Goal: Information Seeking & Learning: Learn about a topic

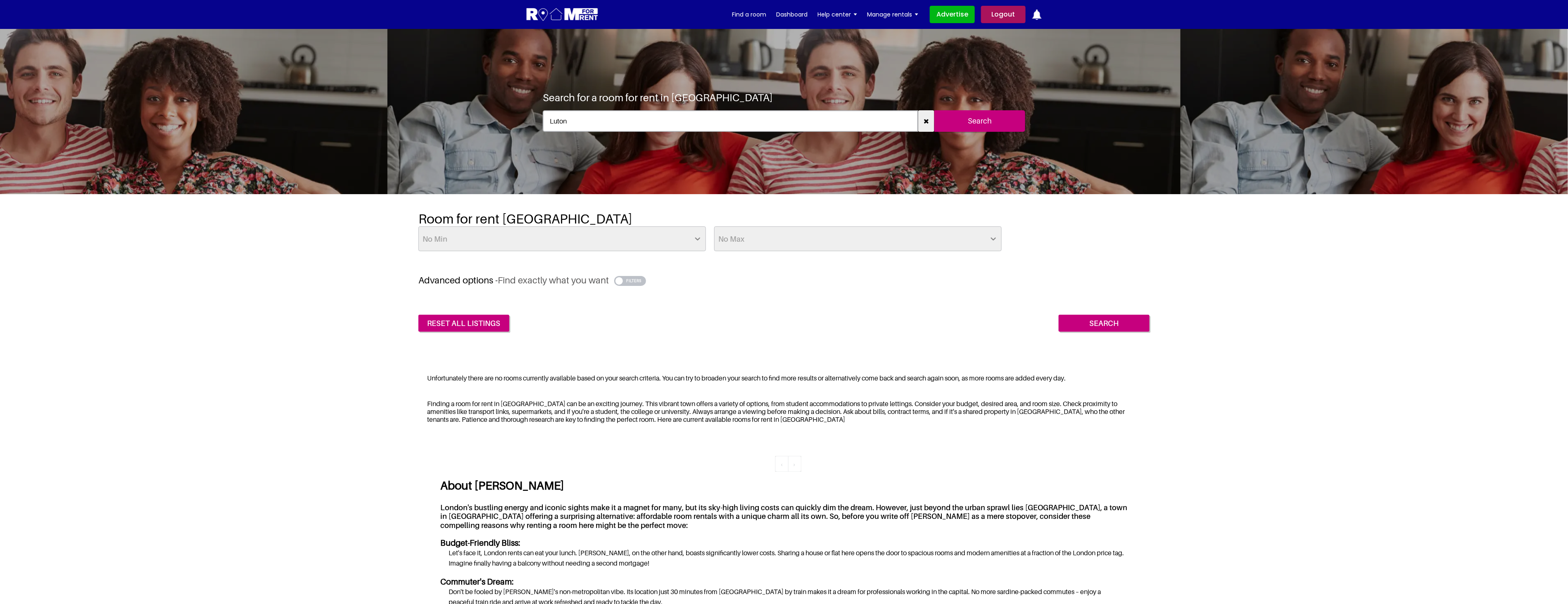
click at [631, 278] on button "button" at bounding box center [630, 281] width 32 height 10
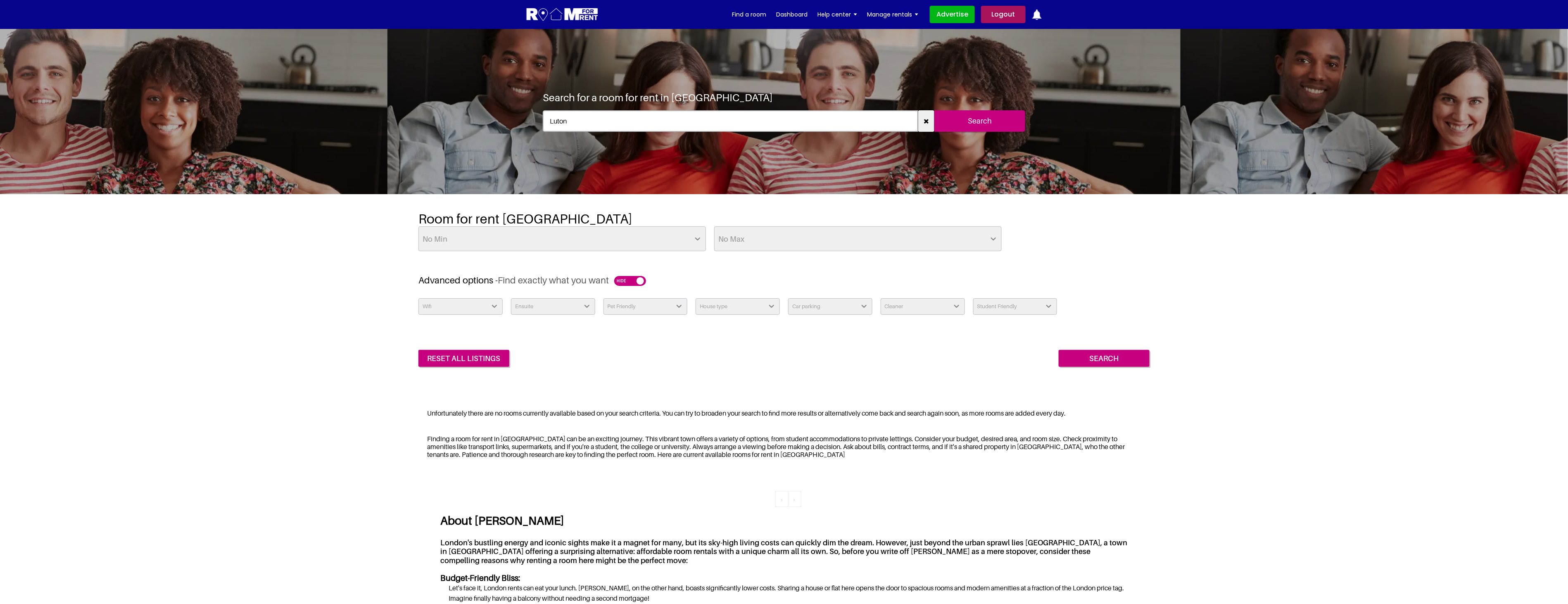
click at [560, 219] on h2 "Room for rent Luton" at bounding box center [783, 219] width 731 height 16
click at [604, 240] on select "No Min £25 £50 £75 £100 £125 £150 £175 £200 £225 £250 £275 £300 £325 £350 £375 …" at bounding box center [562, 239] width 287 height 25
click at [769, 247] on select "No Max £50 £75 £100 £125 £150 £175 £200 £225 £250 £275 £300 £325 £350 £375 £400…" at bounding box center [858, 239] width 287 height 25
drag, startPoint x: 769, startPoint y: 247, endPoint x: 760, endPoint y: 250, distance: 9.5
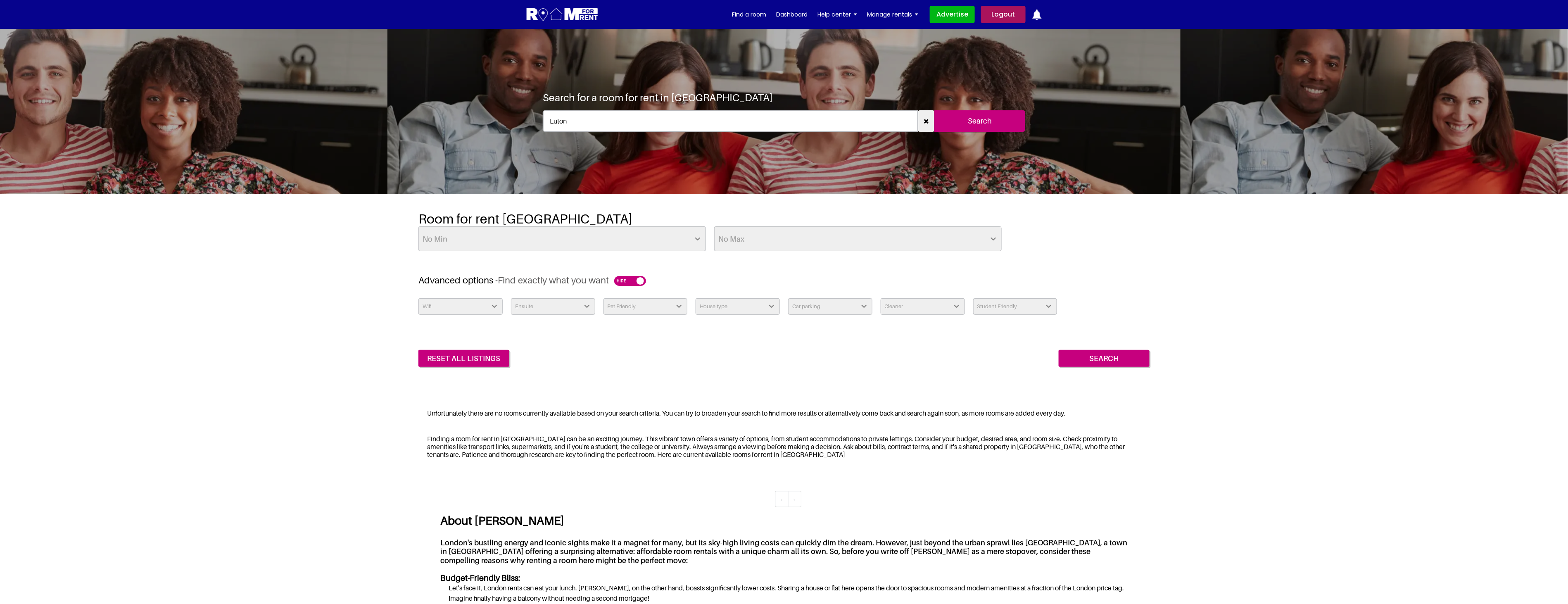
click at [769, 247] on select "No Max £50 £75 £100 £125 £150 £175 £200 £225 £250 £275 £300 £325 £350 £375 £400…" at bounding box center [858, 239] width 287 height 25
click at [513, 246] on select "No Min £25 £50 £75 £100 £125 £150 £175 £200 £225 £250 £275 £300 £325 £350 £375 …" at bounding box center [562, 239] width 287 height 25
select select "75"
click at [418, 226] on select "No Min £25 £50 £75 £100 £125 £150 £175 £200 £225 £250 £275 £300 £325 £350 £375 …" at bounding box center [562, 239] width 287 height 25
drag, startPoint x: 736, startPoint y: 245, endPoint x: 731, endPoint y: 245, distance: 5.0
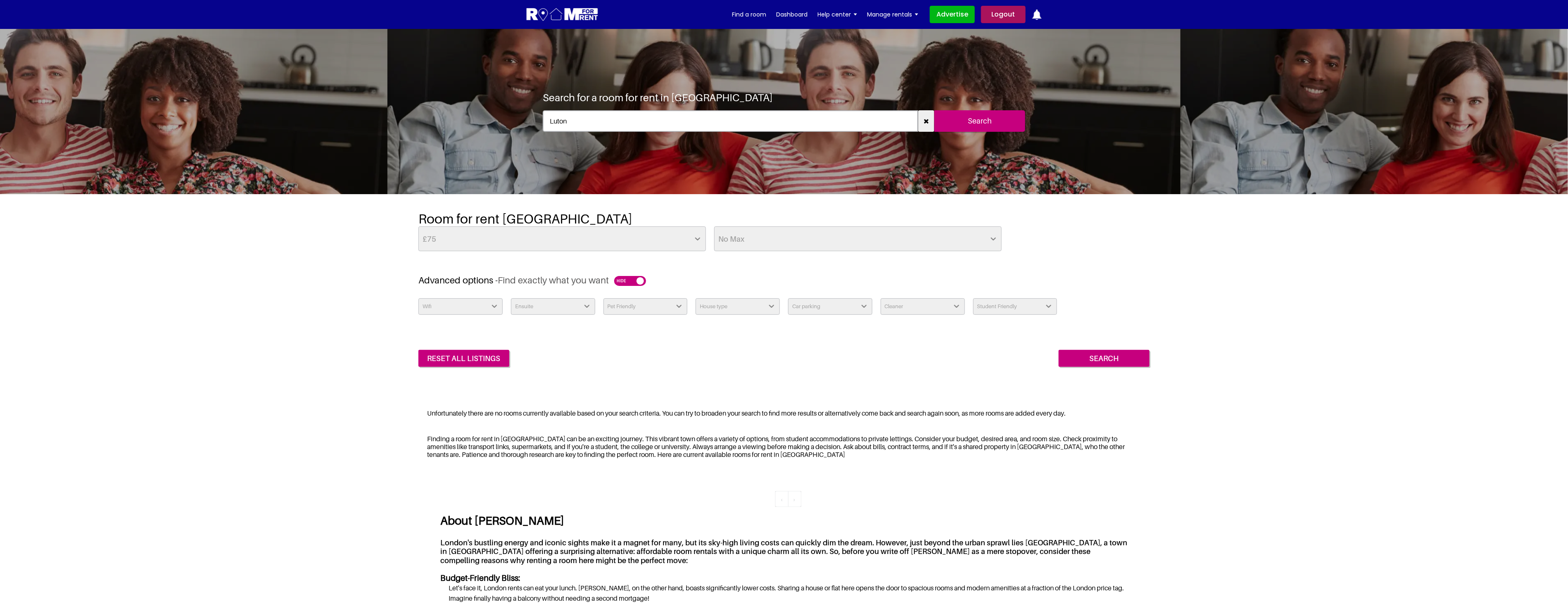
click at [736, 245] on select "No Max £50 £75 £100 £125 £150 £175 £200 £225 £250 £275 £300 £325 £350 £375 £400…" at bounding box center [858, 239] width 287 height 25
click at [672, 241] on select "No Min £25 £50 £75 £100 £125 £150 £175 £200 £225 £250 £275 £300 £325 £350 £375 …" at bounding box center [562, 239] width 287 height 25
click at [486, 307] on select "Wifi Yes No" at bounding box center [460, 306] width 84 height 16
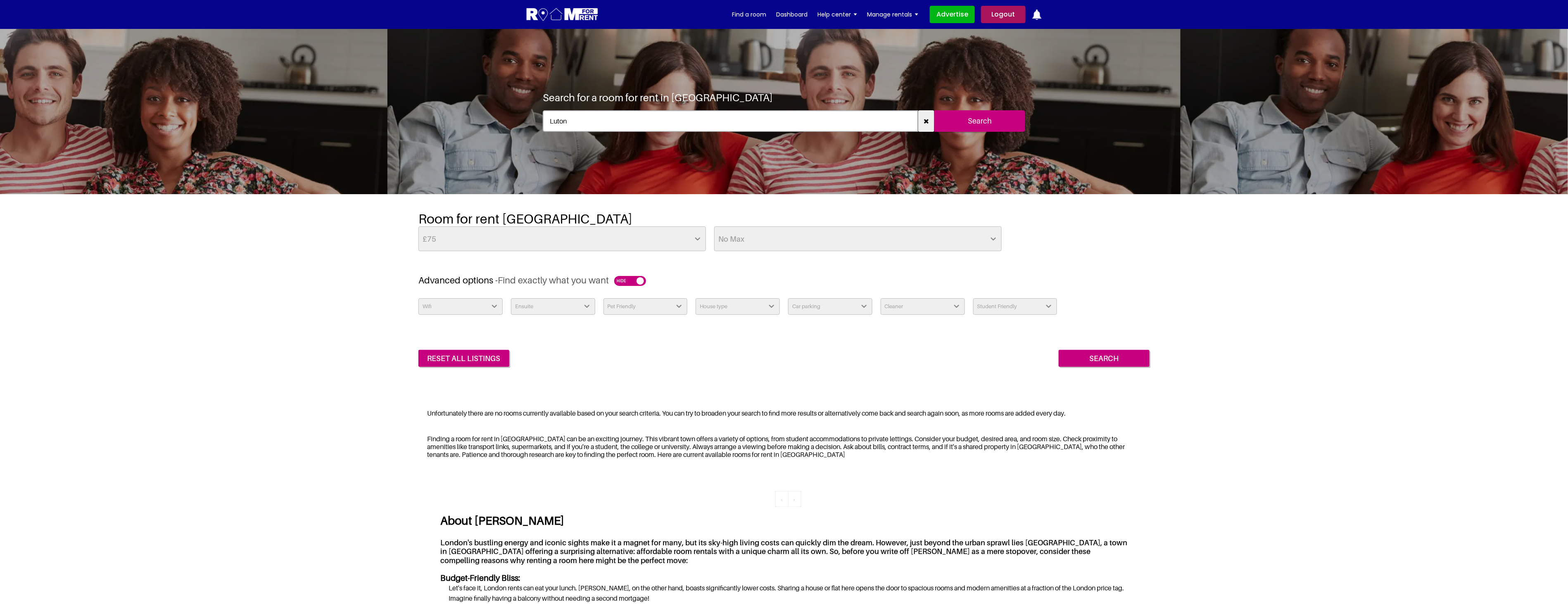
click at [563, 307] on select "Ensuite Yes No" at bounding box center [553, 306] width 84 height 16
select select "Yes"
click at [511, 298] on select "Ensuite Yes No" at bounding box center [553, 306] width 84 height 16
click at [475, 307] on select "Wifi Yes No" at bounding box center [460, 306] width 84 height 16
select select "Yes"
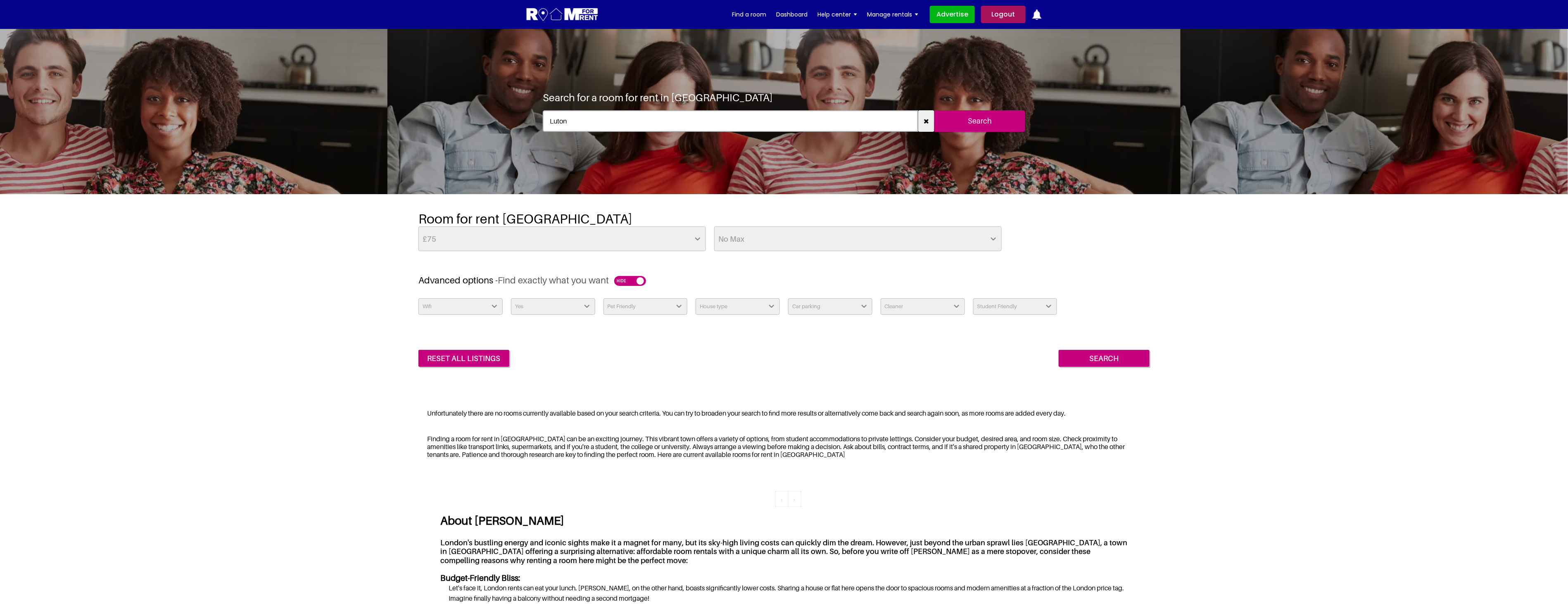
click at [418, 298] on select "Wifi Yes No" at bounding box center [460, 306] width 84 height 16
click at [492, 307] on select "Wifi Yes No" at bounding box center [460, 306] width 84 height 16
click at [553, 305] on select "Ensuite Yes No" at bounding box center [553, 306] width 84 height 16
click at [621, 306] on select "Pet Friendly Yes No" at bounding box center [645, 306] width 84 height 16
click at [751, 331] on div "Wifi Yes No Ensuite Yes No Pet Friendly Yes No House type Apartment House Farm …" at bounding box center [783, 332] width 731 height 69
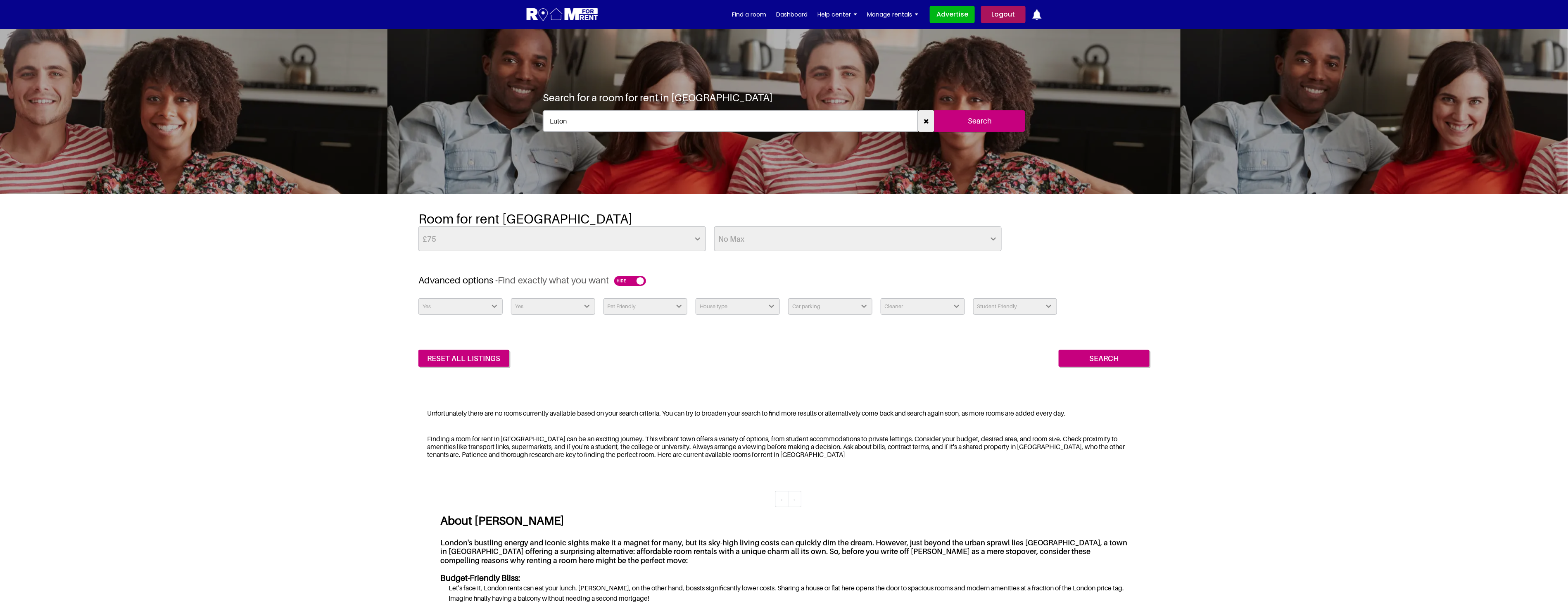
click at [491, 300] on select "Wifi Yes No" at bounding box center [460, 306] width 84 height 16
select select
click at [418, 298] on select "Wifi Yes No" at bounding box center [460, 306] width 84 height 16
click at [540, 303] on select "Ensuite Yes No" at bounding box center [553, 306] width 84 height 16
select select
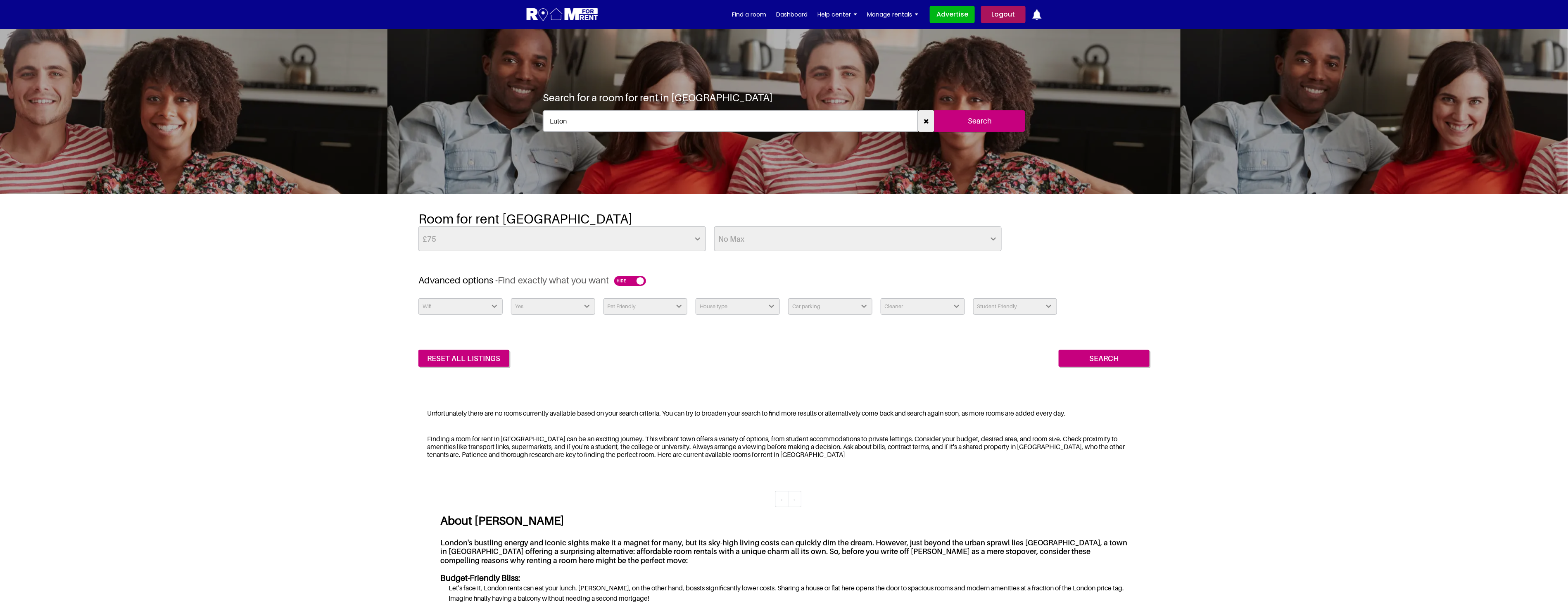
click at [511, 298] on select "Ensuite Yes No" at bounding box center [553, 306] width 84 height 16
click at [593, 348] on div "reset all listings Search" at bounding box center [783, 352] width 731 height 30
click at [665, 234] on select "No Min £25 £50 £75 £100 £125 £150 £175 £200 £225 £250 £275 £300 £325 £350 £375 …" at bounding box center [562, 239] width 287 height 25
click at [667, 234] on select "No Min £25 £50 £75 £100 £125 £150 £175 £200 £225 £250 £275 £300 £325 £350 £375 …" at bounding box center [562, 239] width 287 height 25
click at [1012, 16] on link "Logout" at bounding box center [1003, 15] width 44 height 18
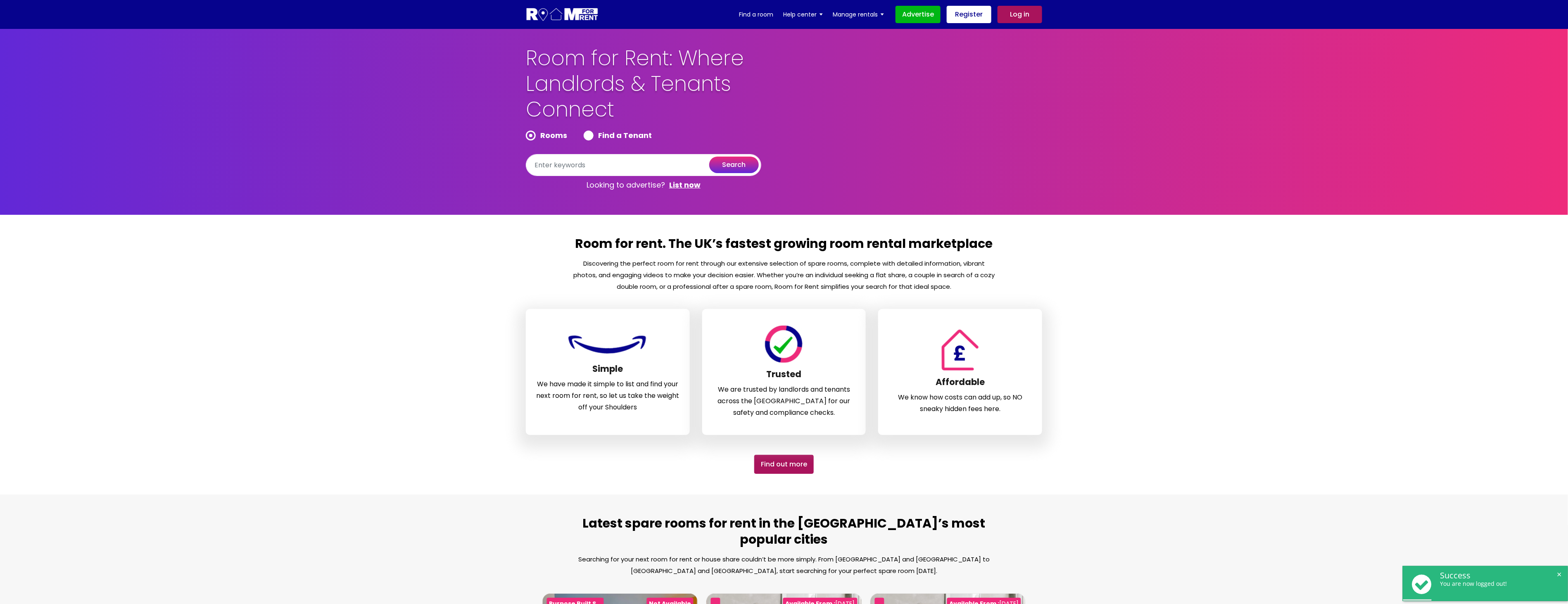
click at [1025, 12] on link "Log in" at bounding box center [1020, 15] width 44 height 18
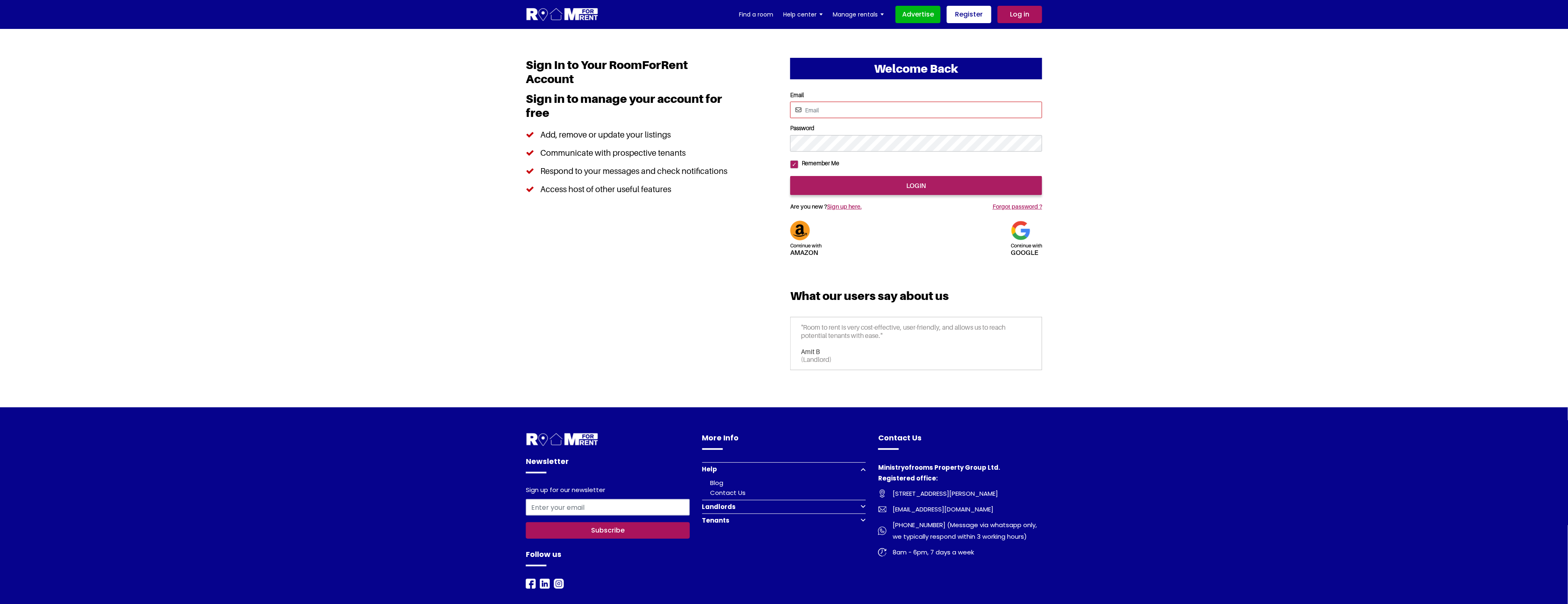
click at [861, 111] on input "Email" at bounding box center [916, 110] width 252 height 16
type input "saurabhsentiments@hotmail.com"
click at [919, 195] on input "login" at bounding box center [916, 185] width 252 height 19
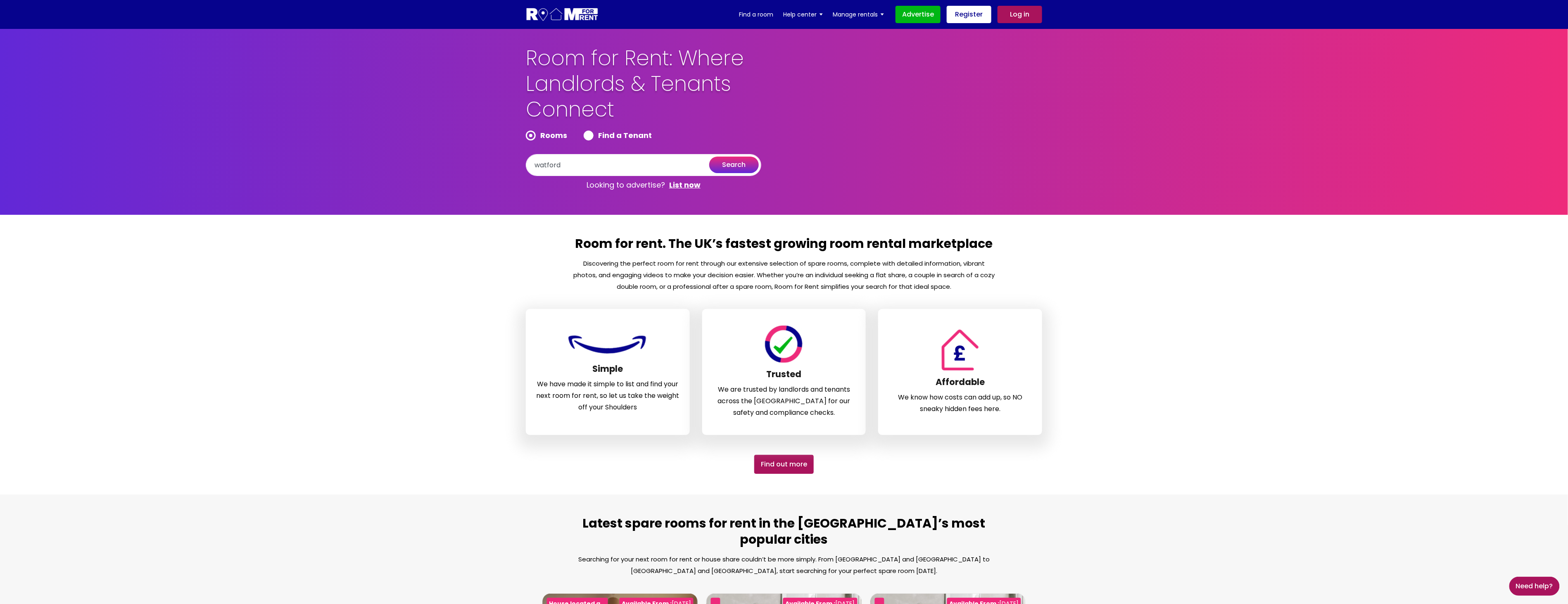
type input "watford"
click at [727, 165] on button "search" at bounding box center [733, 164] width 49 height 16
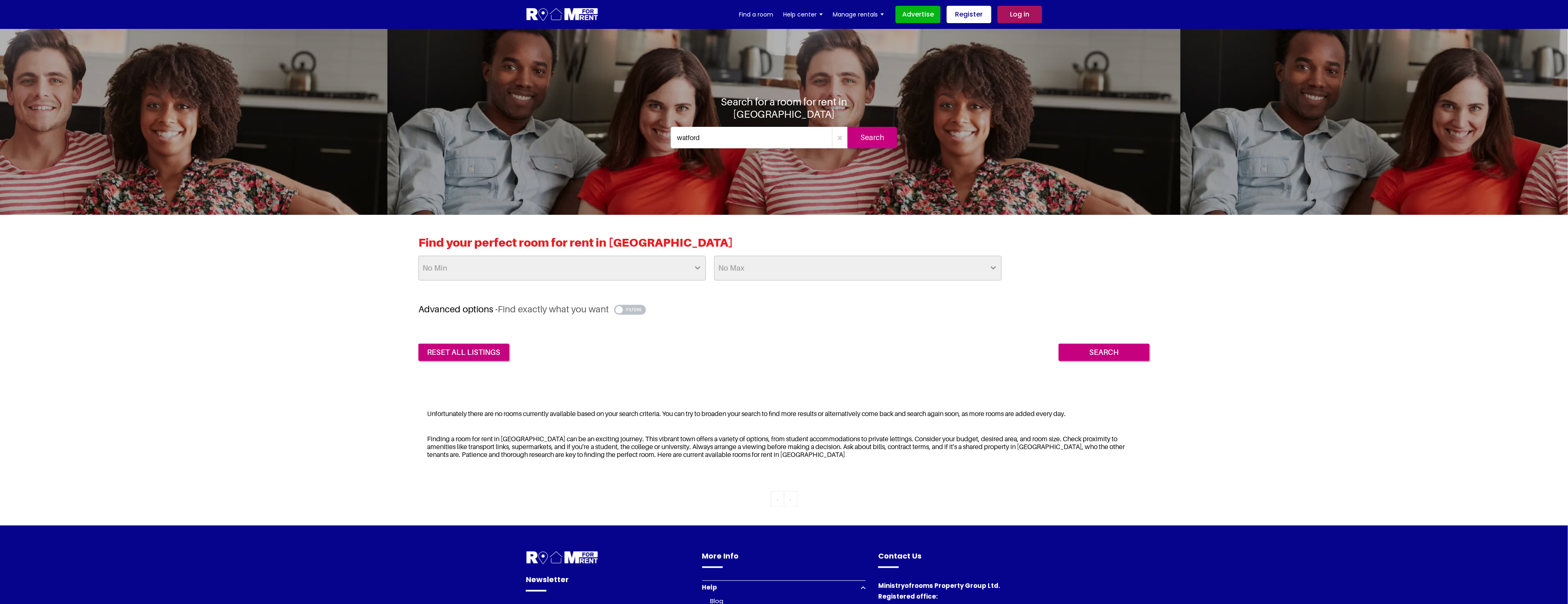
click at [727, 131] on input "watford" at bounding box center [751, 137] width 161 height 21
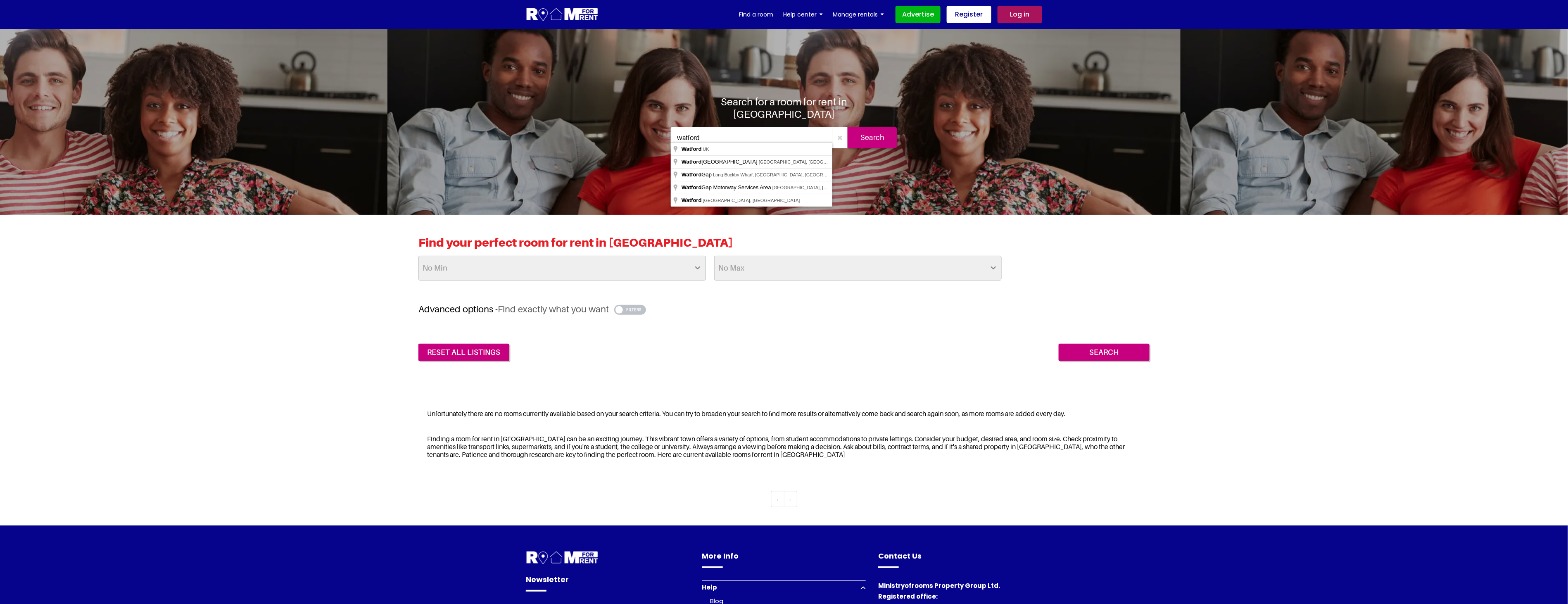
drag, startPoint x: 538, startPoint y: 121, endPoint x: 525, endPoint y: 119, distance: 13.2
click at [525, 119] on section "Search for a room for rent in watford watford Search" at bounding box center [784, 122] width 1568 height 186
type input "Watford, UK"
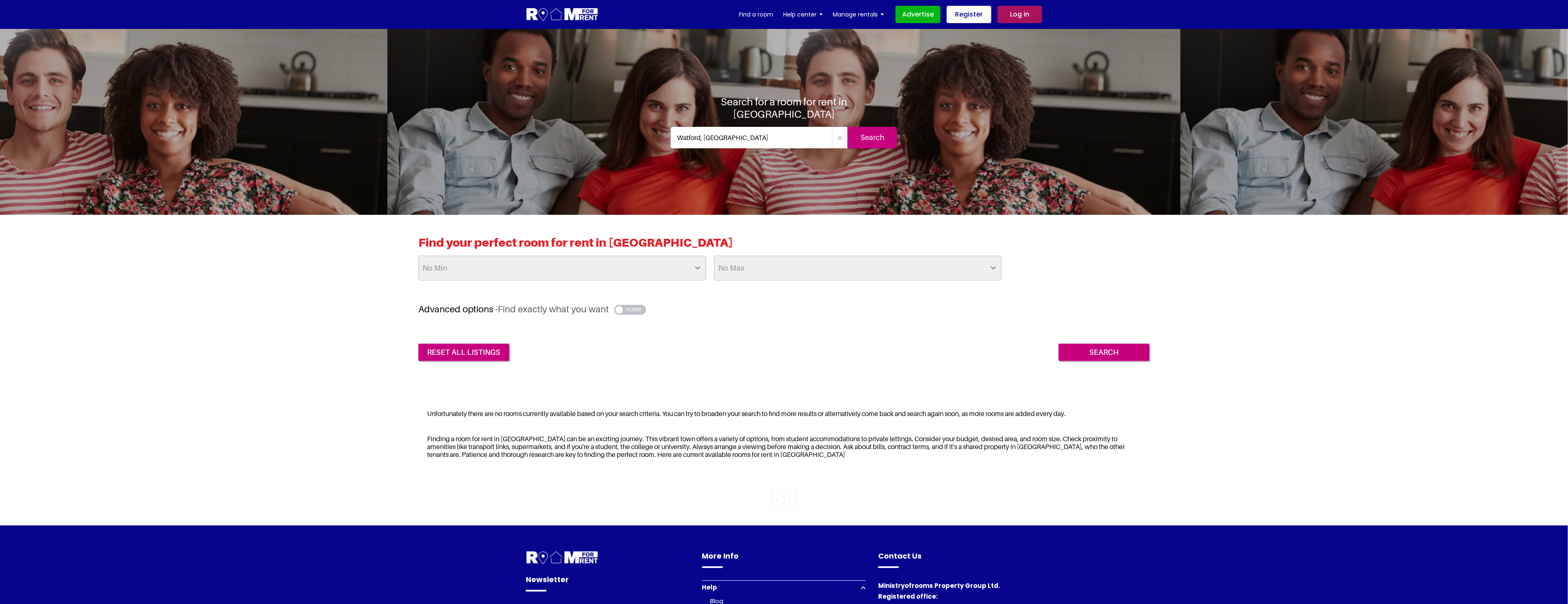
click at [866, 130] on input "Search" at bounding box center [872, 137] width 49 height 21
drag, startPoint x: 737, startPoint y: 126, endPoint x: 440, endPoint y: 100, distance: 298.1
click at [440, 100] on section "Search for a room for rent in [GEOGRAPHIC_DATA] [GEOGRAPHIC_DATA], [GEOGRAPHIC_…" at bounding box center [784, 122] width 1568 height 186
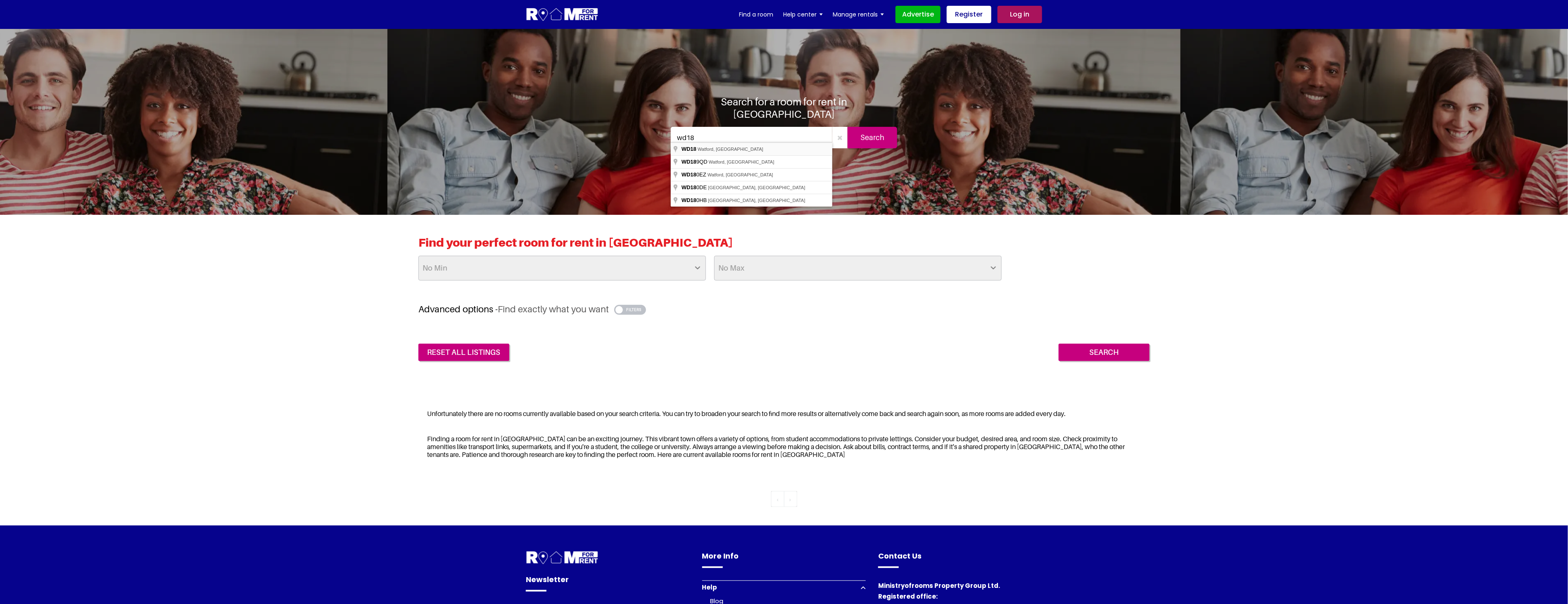
type input "Watford WD18, [GEOGRAPHIC_DATA]"
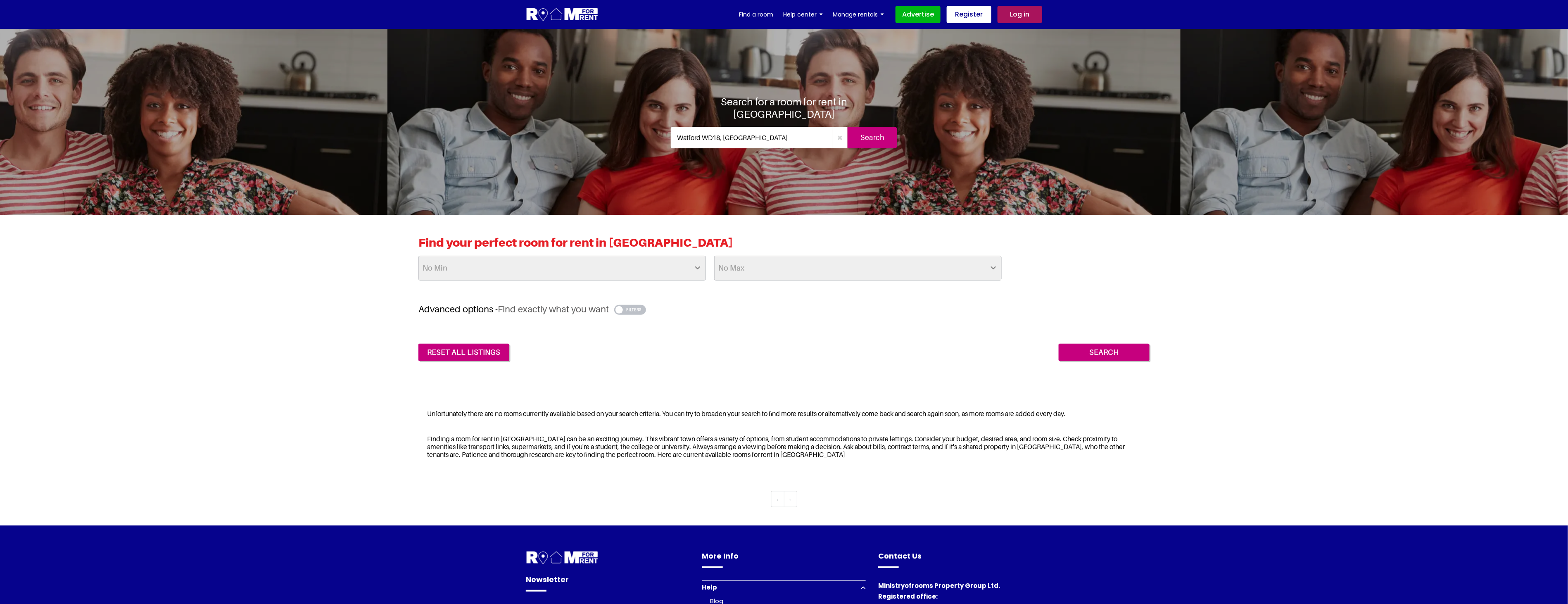
click at [878, 131] on input "Search" at bounding box center [872, 137] width 49 height 21
